Goal: Find contact information: Find contact information

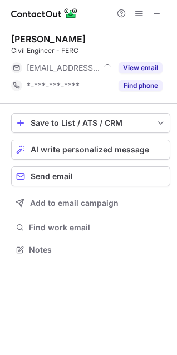
scroll to position [242, 177]
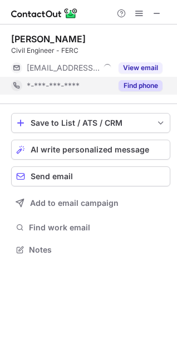
click at [142, 85] on button "Find phone" at bounding box center [141, 85] width 44 height 11
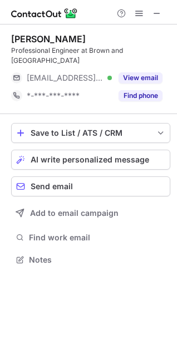
scroll to position [242, 177]
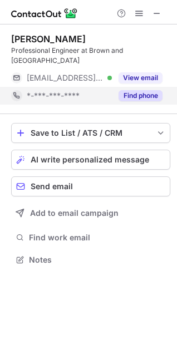
click at [153, 90] on button "Find phone" at bounding box center [141, 95] width 44 height 11
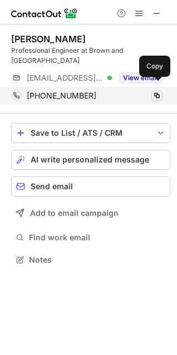
click at [154, 91] on span at bounding box center [157, 95] width 9 height 9
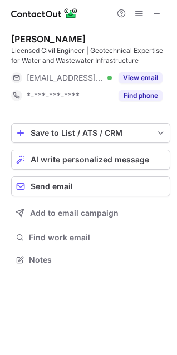
scroll to position [252, 177]
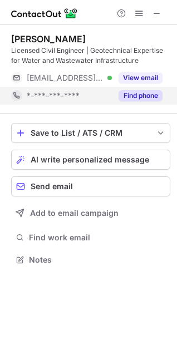
click at [138, 95] on button "Find phone" at bounding box center [141, 95] width 44 height 11
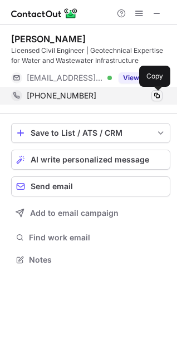
click at [158, 99] on span at bounding box center [157, 95] width 9 height 9
